Goal: Use online tool/utility: Utilize a website feature to perform a specific function

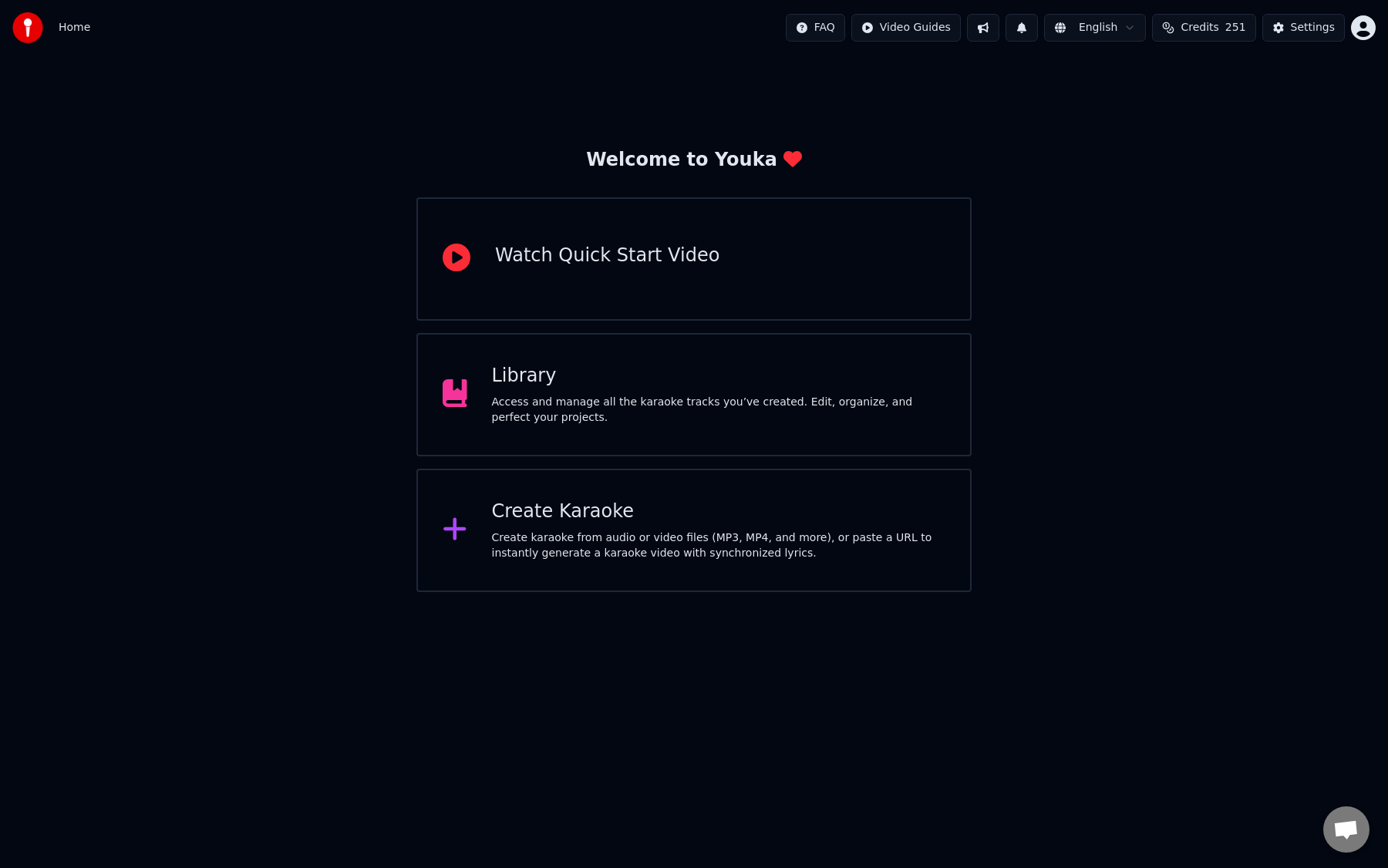
click at [728, 418] on div "Access and manage all the karaoke tracks you’ve created. Edit, organize, and pe…" at bounding box center [719, 409] width 454 height 31
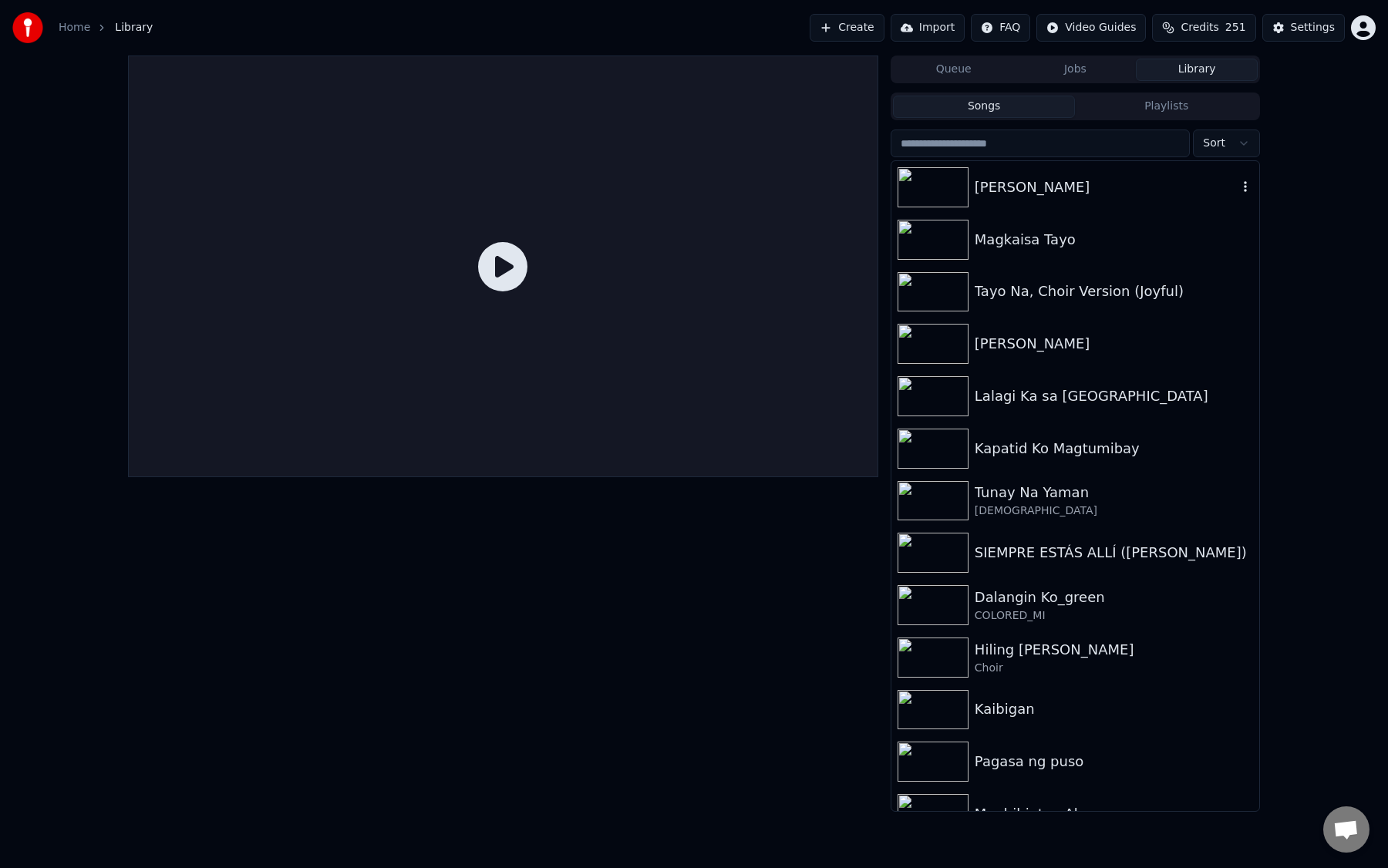
click at [1052, 184] on div "[PERSON_NAME]" at bounding box center [1105, 187] width 263 height 22
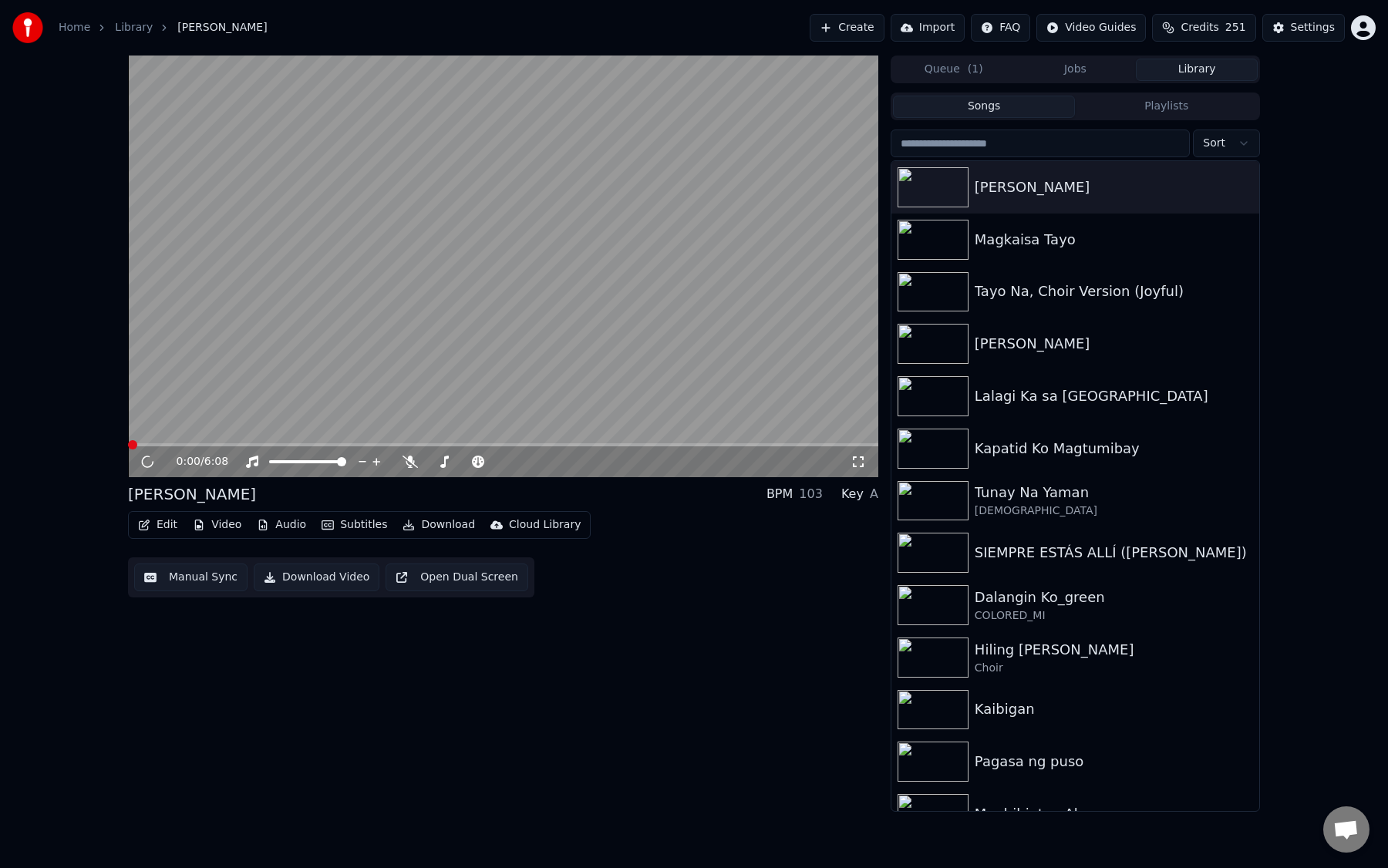
click at [183, 580] on button "Manual Sync" at bounding box center [190, 577] width 113 height 28
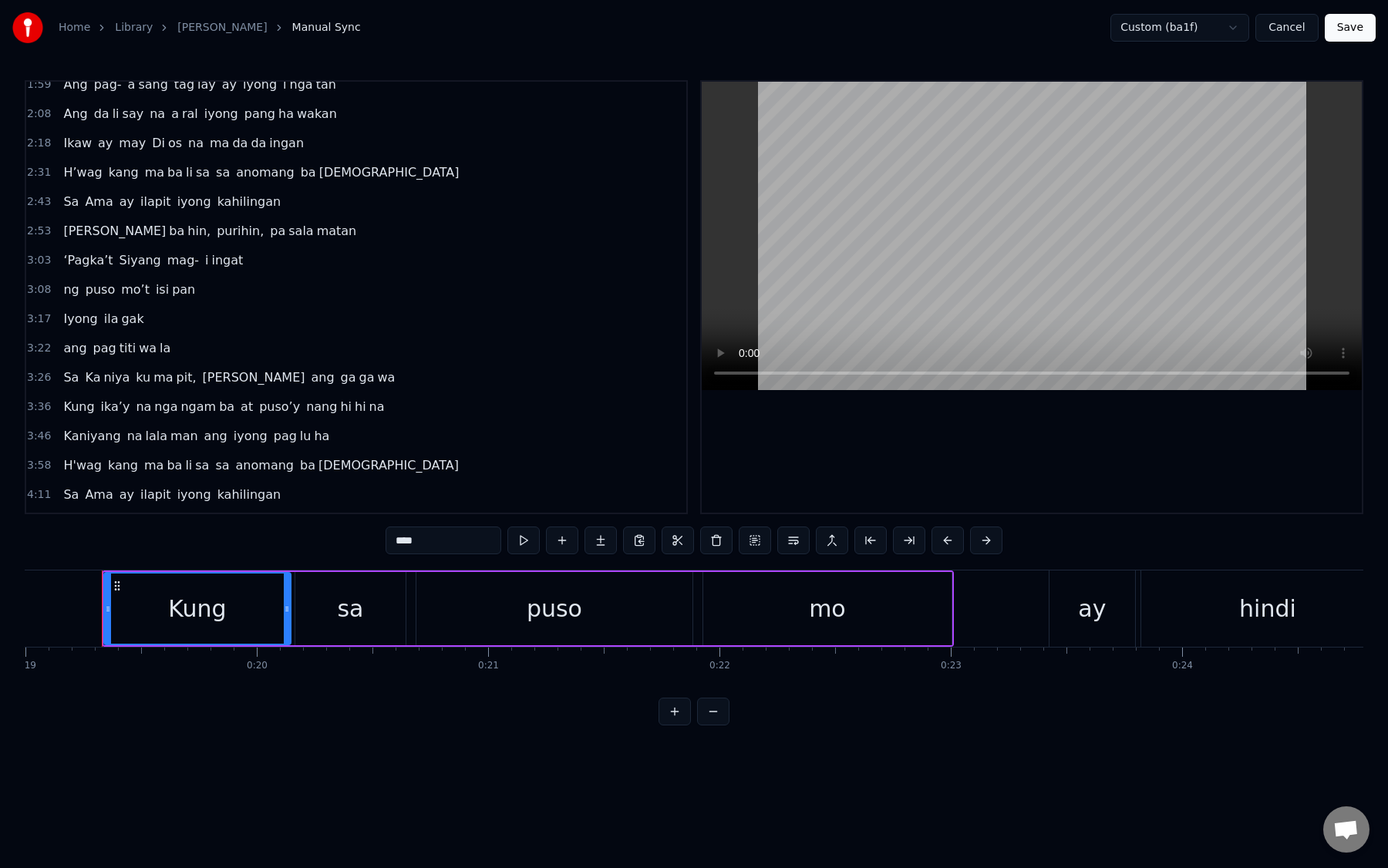
scroll to position [594, 0]
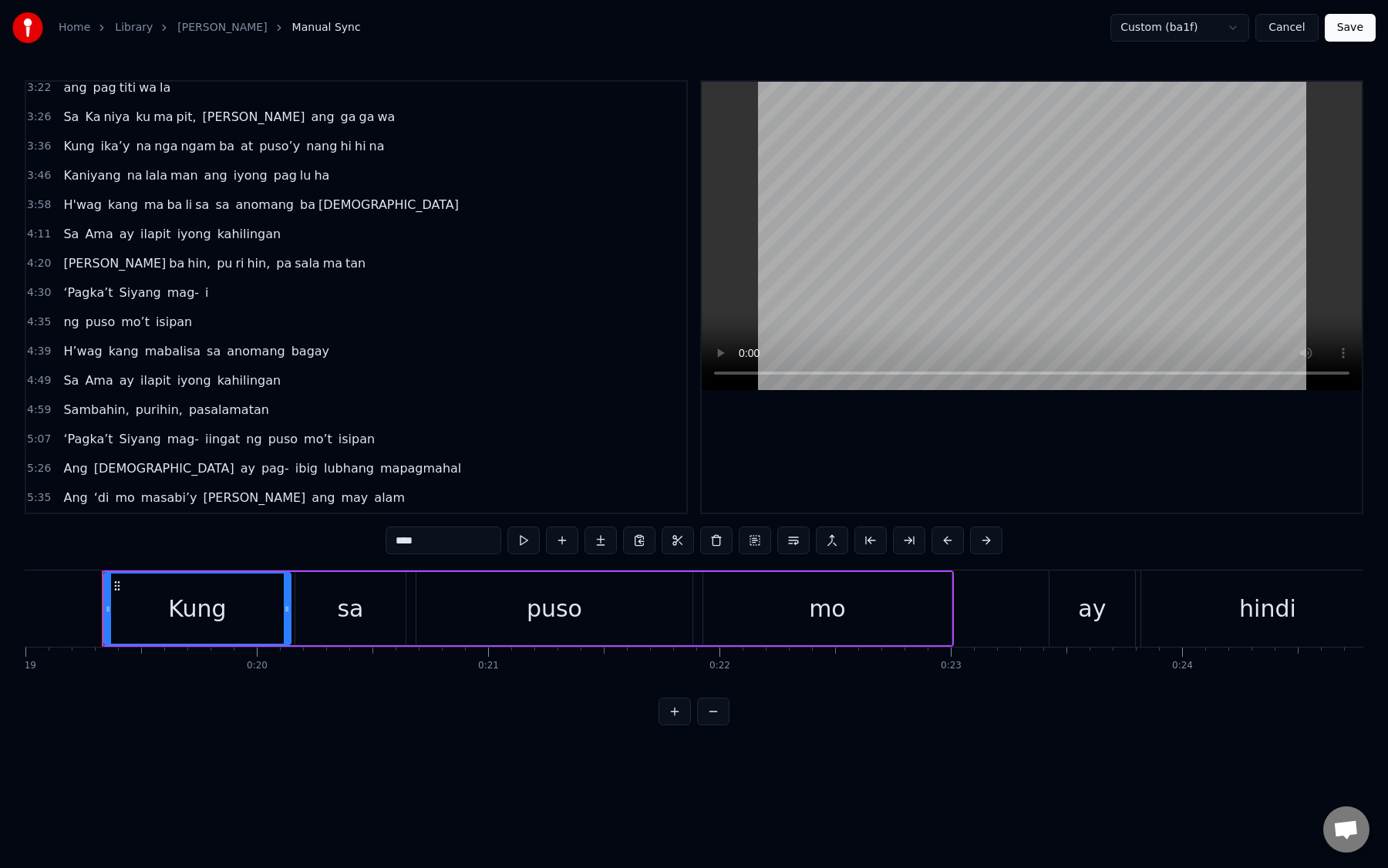
click at [81, 411] on span "Sambahin," at bounding box center [97, 410] width 69 height 18
type input "*********"
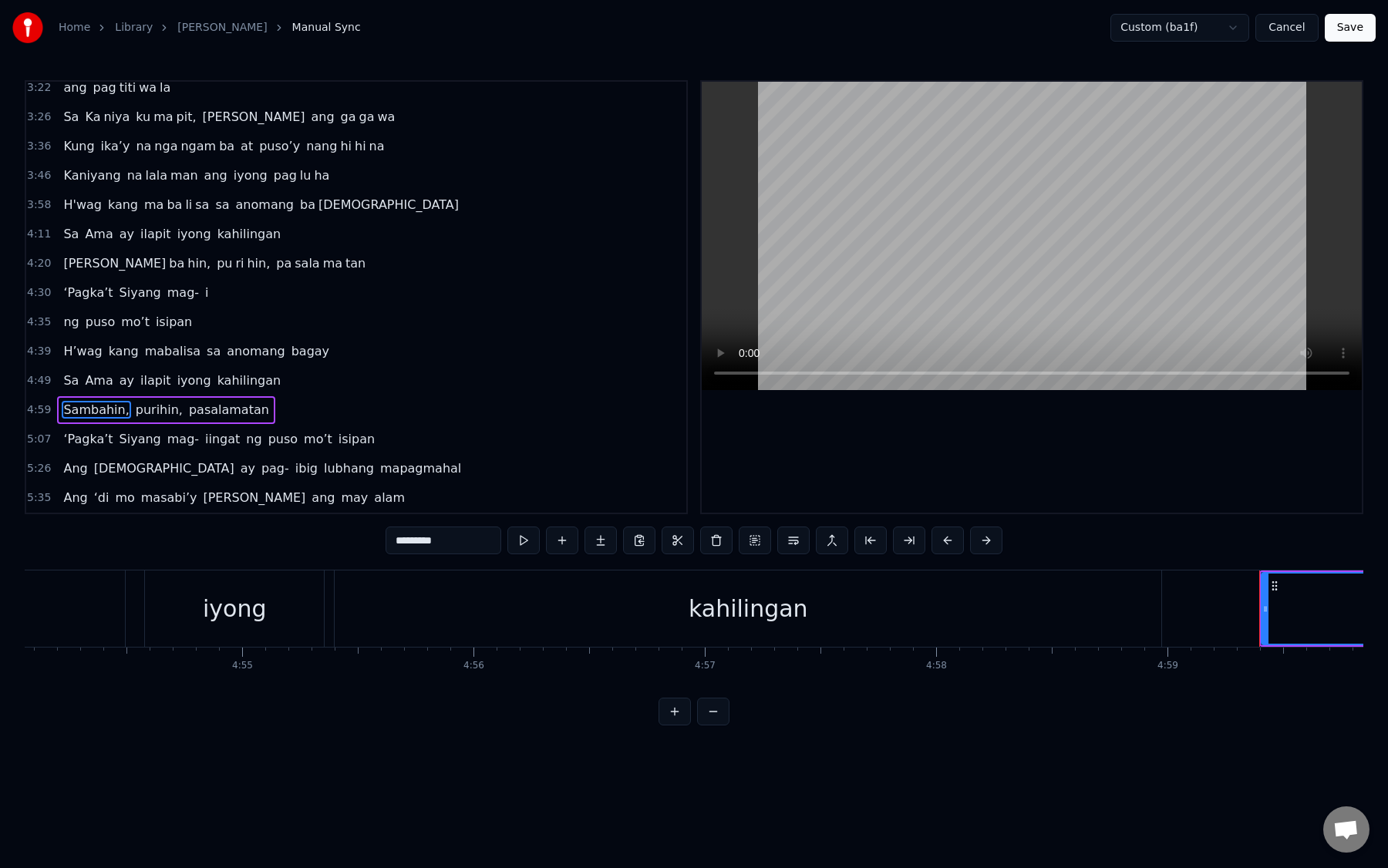
scroll to position [0, 69165]
